Goal: Book appointment/travel/reservation

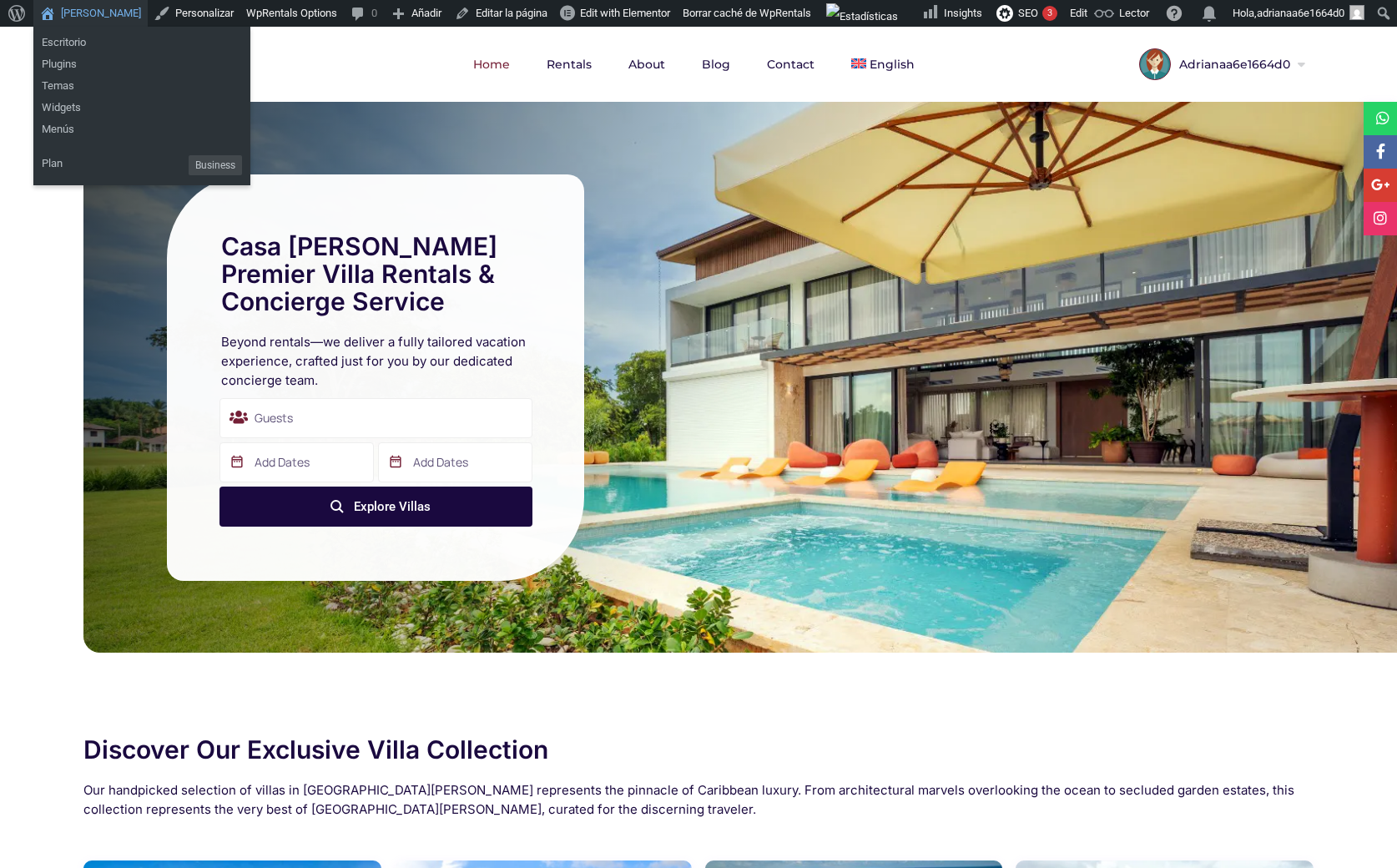
click at [90, 9] on link "[PERSON_NAME]" at bounding box center [91, 13] width 114 height 27
click at [83, 8] on link "[PERSON_NAME]" at bounding box center [91, 13] width 114 height 27
